Goal: Navigation & Orientation: Find specific page/section

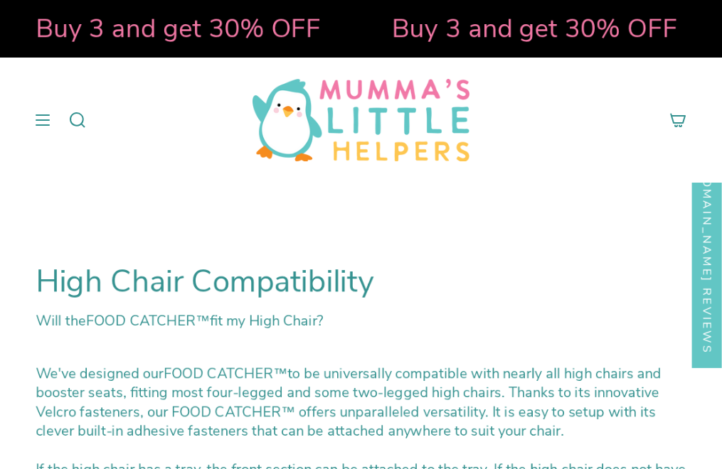
select select "pictures-first"
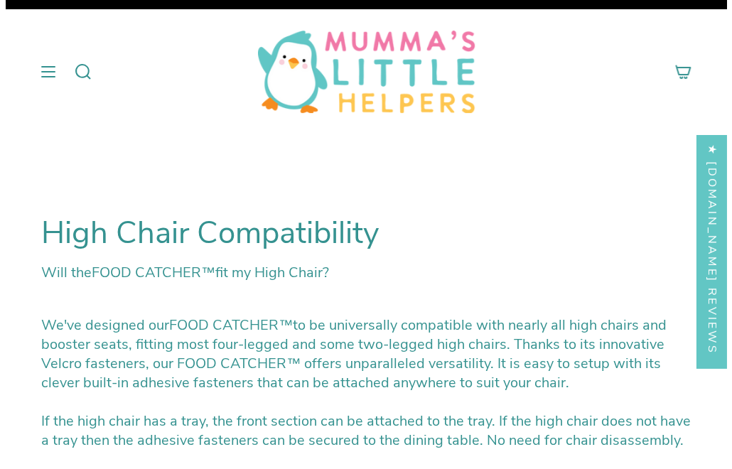
scroll to position [71, 0]
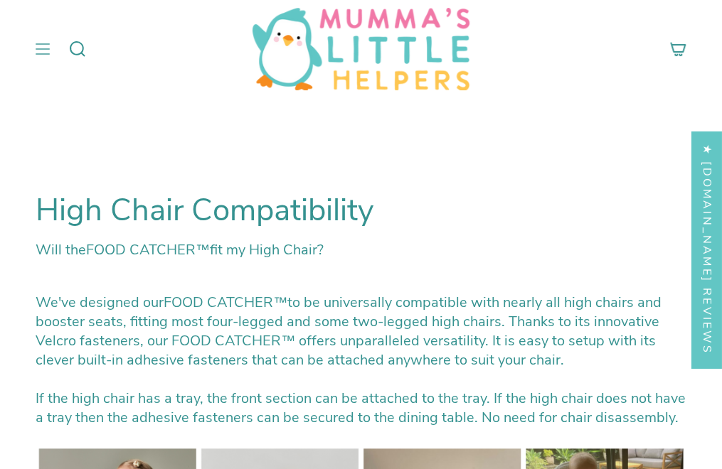
click at [46, 50] on icon "Show menu" at bounding box center [42, 49] width 17 height 17
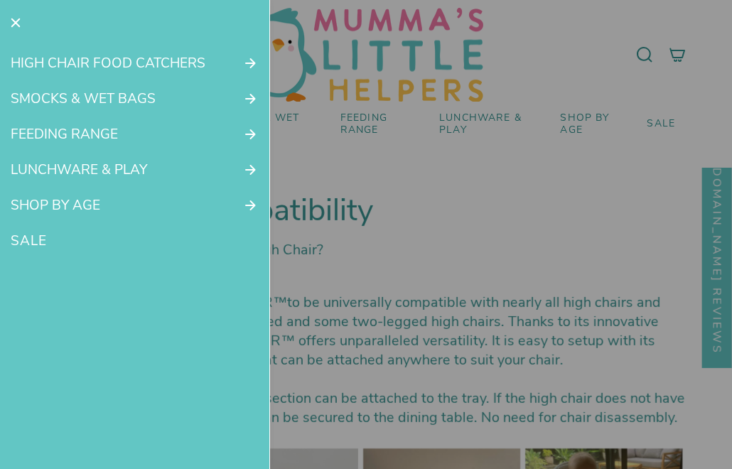
click at [114, 62] on span "High Chair Food Catchers Show menu" at bounding box center [134, 63] width 269 height 36
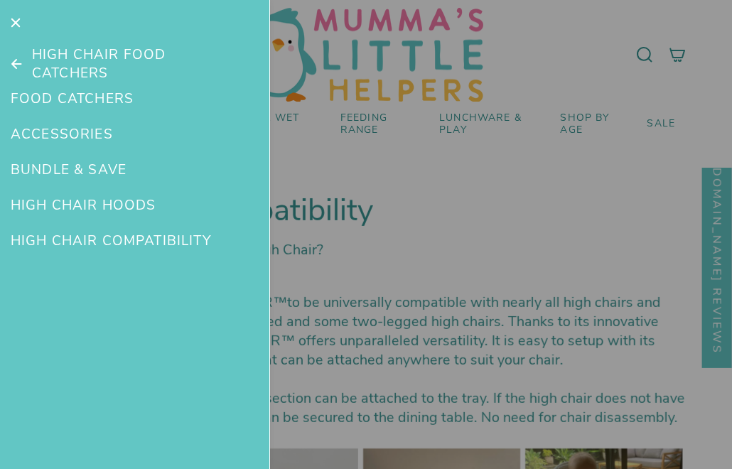
click at [112, 98] on link "Food Catchers" at bounding box center [134, 99] width 269 height 36
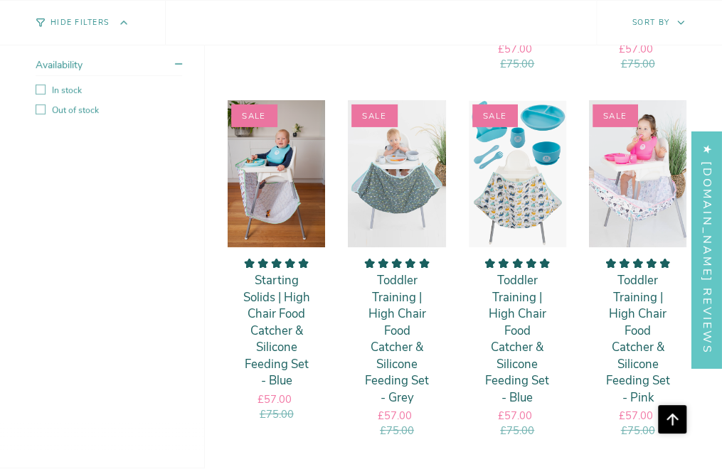
scroll to position [1848, 0]
